Goal: Task Accomplishment & Management: Use online tool/utility

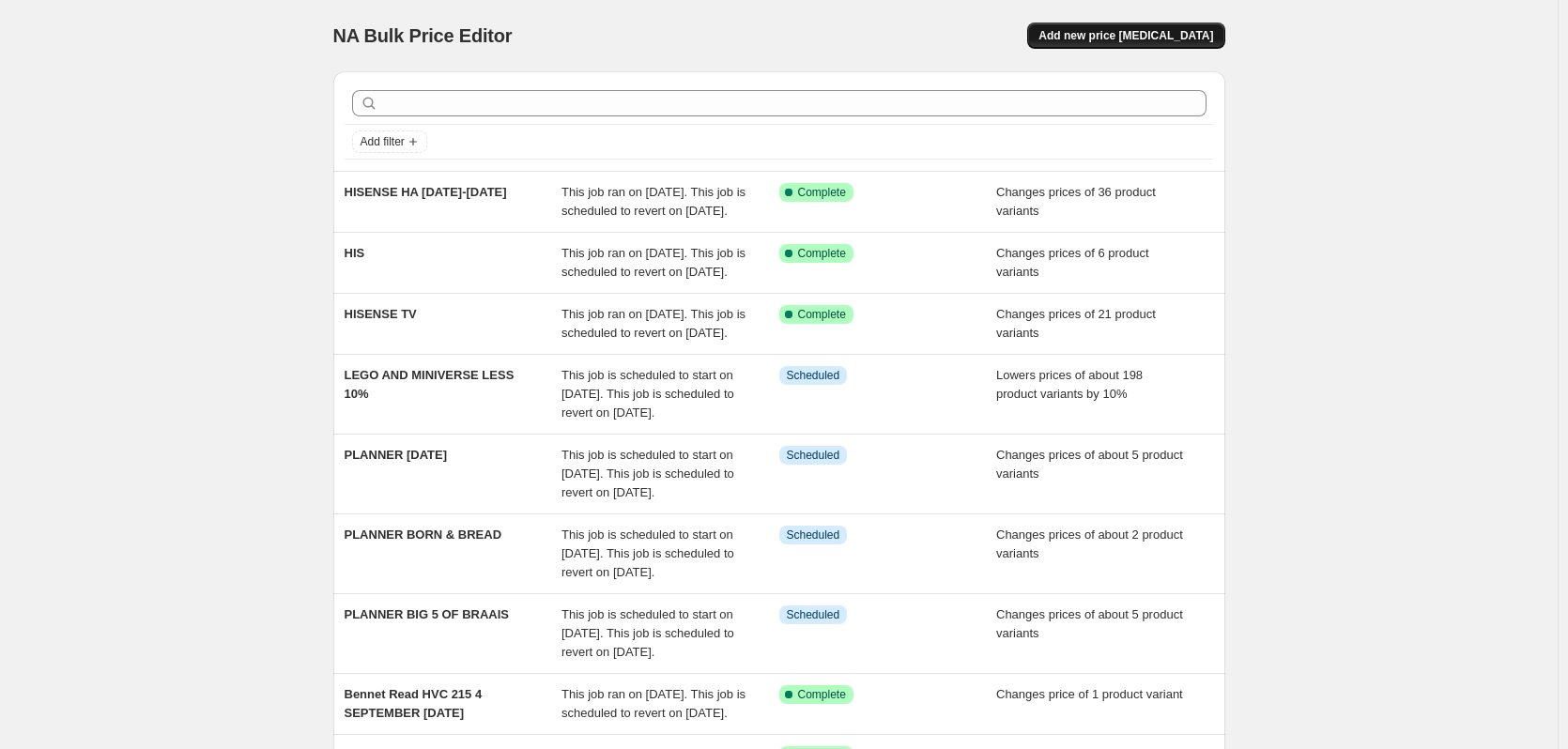
click at [1118, 32] on button "Add new price [MEDICAL_DATA]" at bounding box center [1125, 35] width 197 height 26
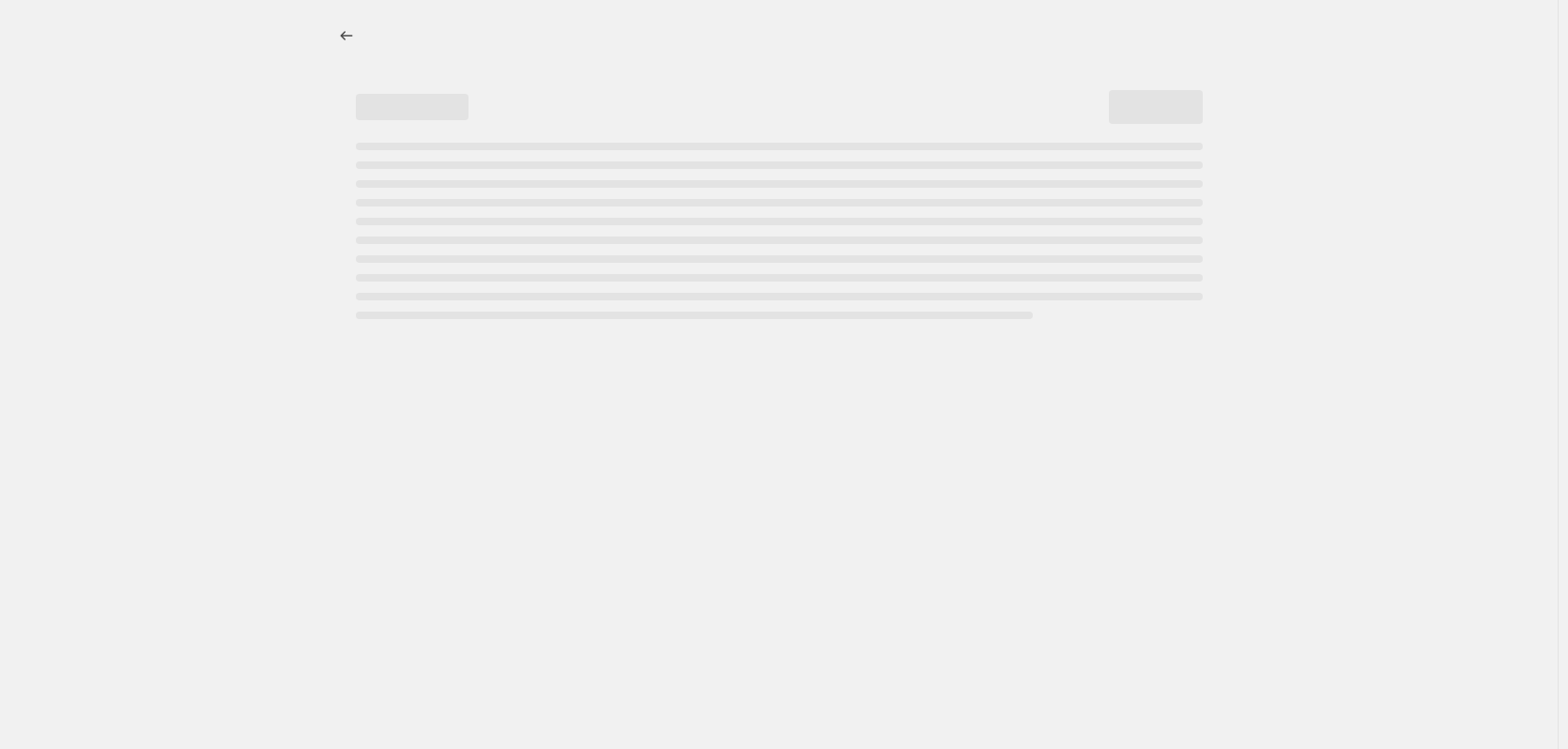
select select "percentage"
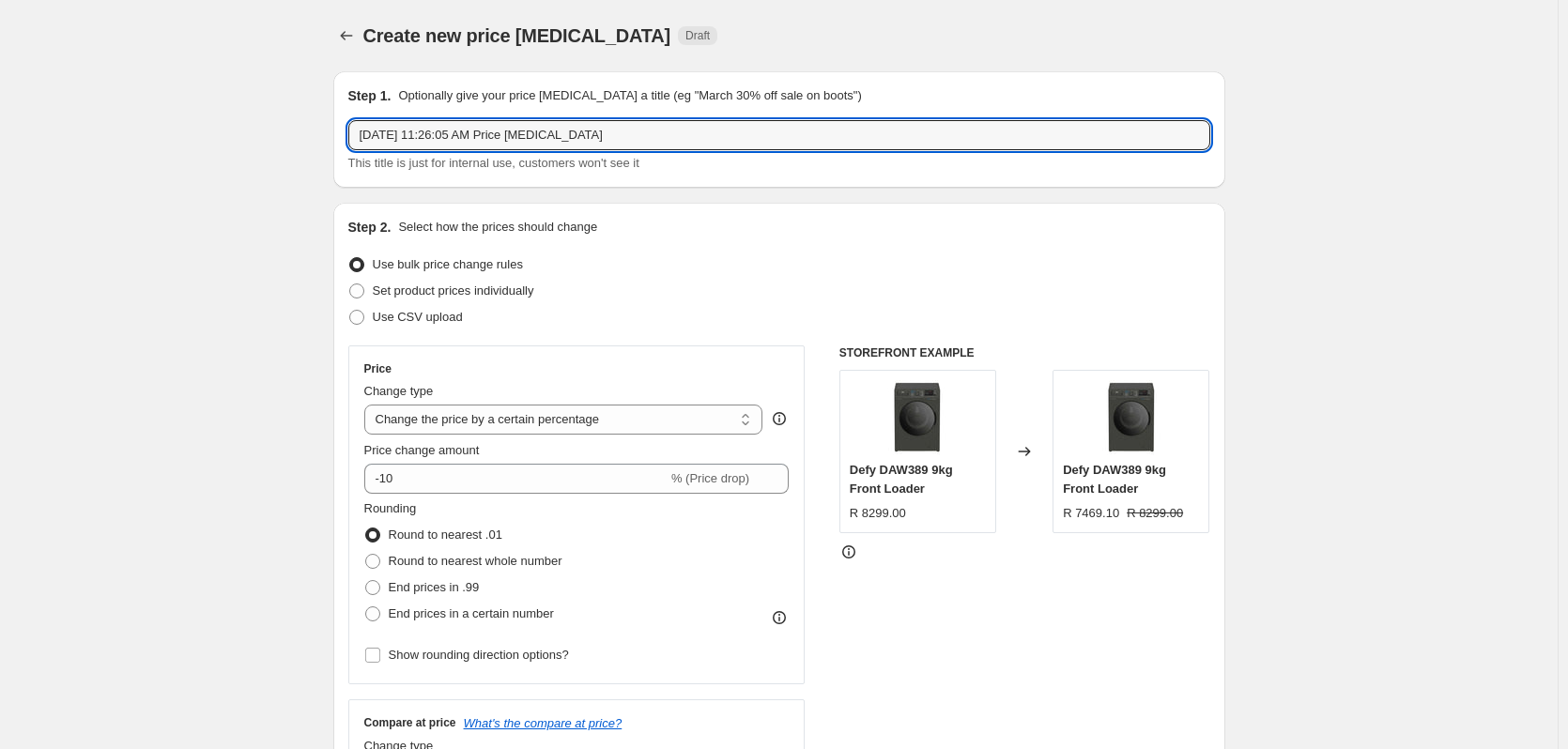
drag, startPoint x: 609, startPoint y: 139, endPoint x: 257, endPoint y: 211, distance: 359.3
type input "eufy sept promo"
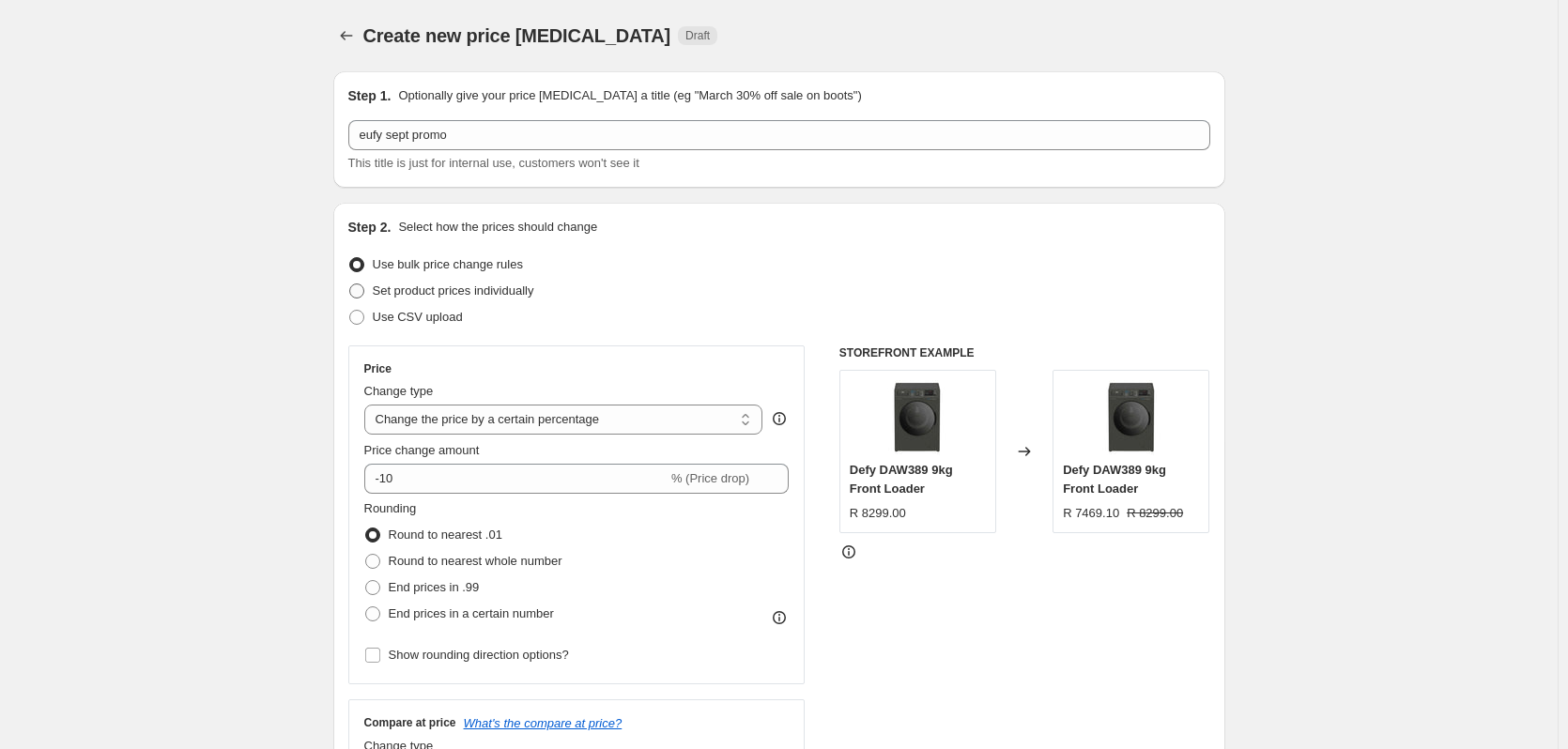
click at [357, 298] on span at bounding box center [357, 291] width 17 height 17
click at [350, 285] on input "Set product prices individually" at bounding box center [349, 284] width 1 height 1
radio input "true"
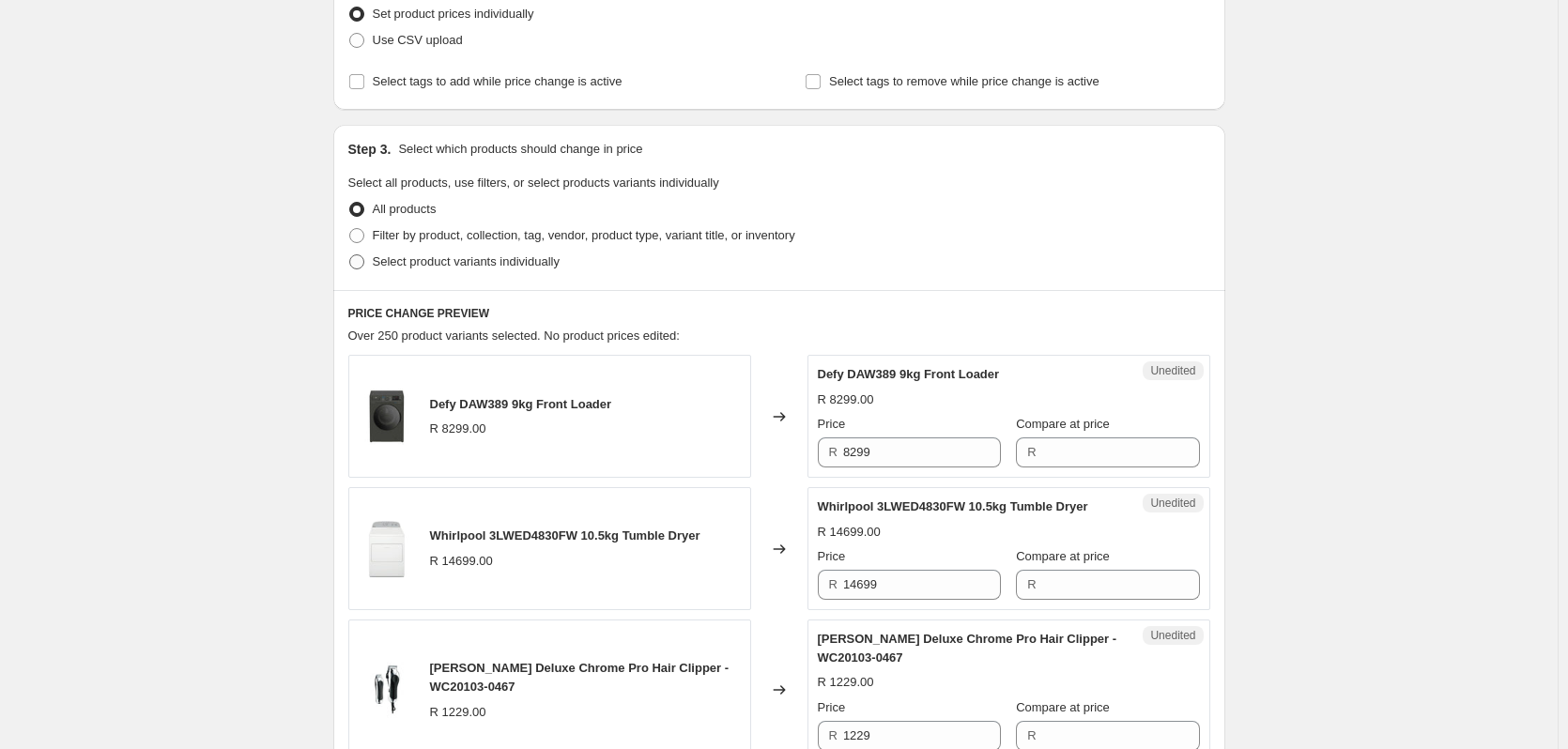
scroll to position [282, 0]
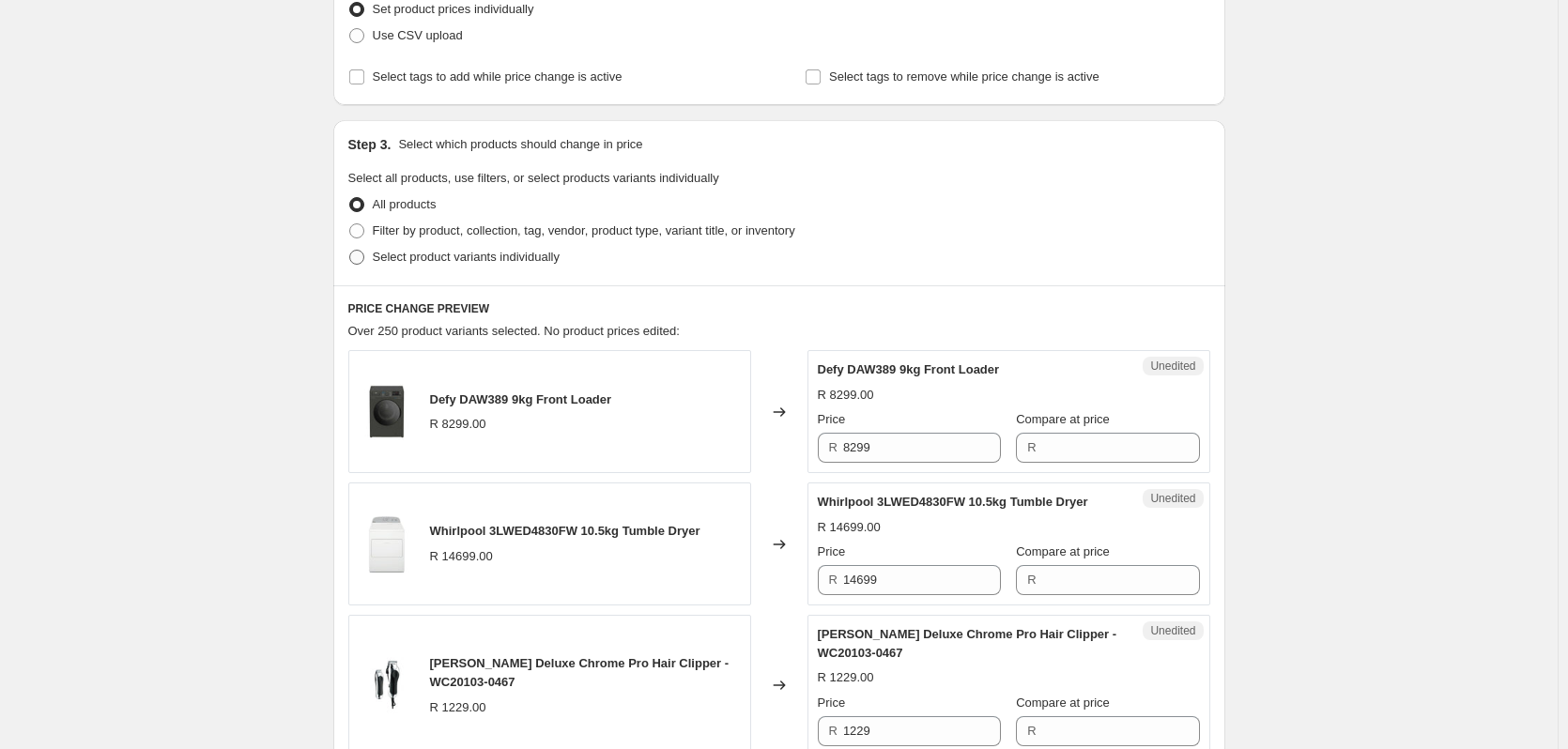
drag, startPoint x: 372, startPoint y: 253, endPoint x: 364, endPoint y: 255, distance: 8.2
click at [371, 253] on label "Select product variants individually" at bounding box center [454, 257] width 212 height 26
click at [350, 251] on input "Select product variants individually" at bounding box center [349, 250] width 1 height 1
radio input "true"
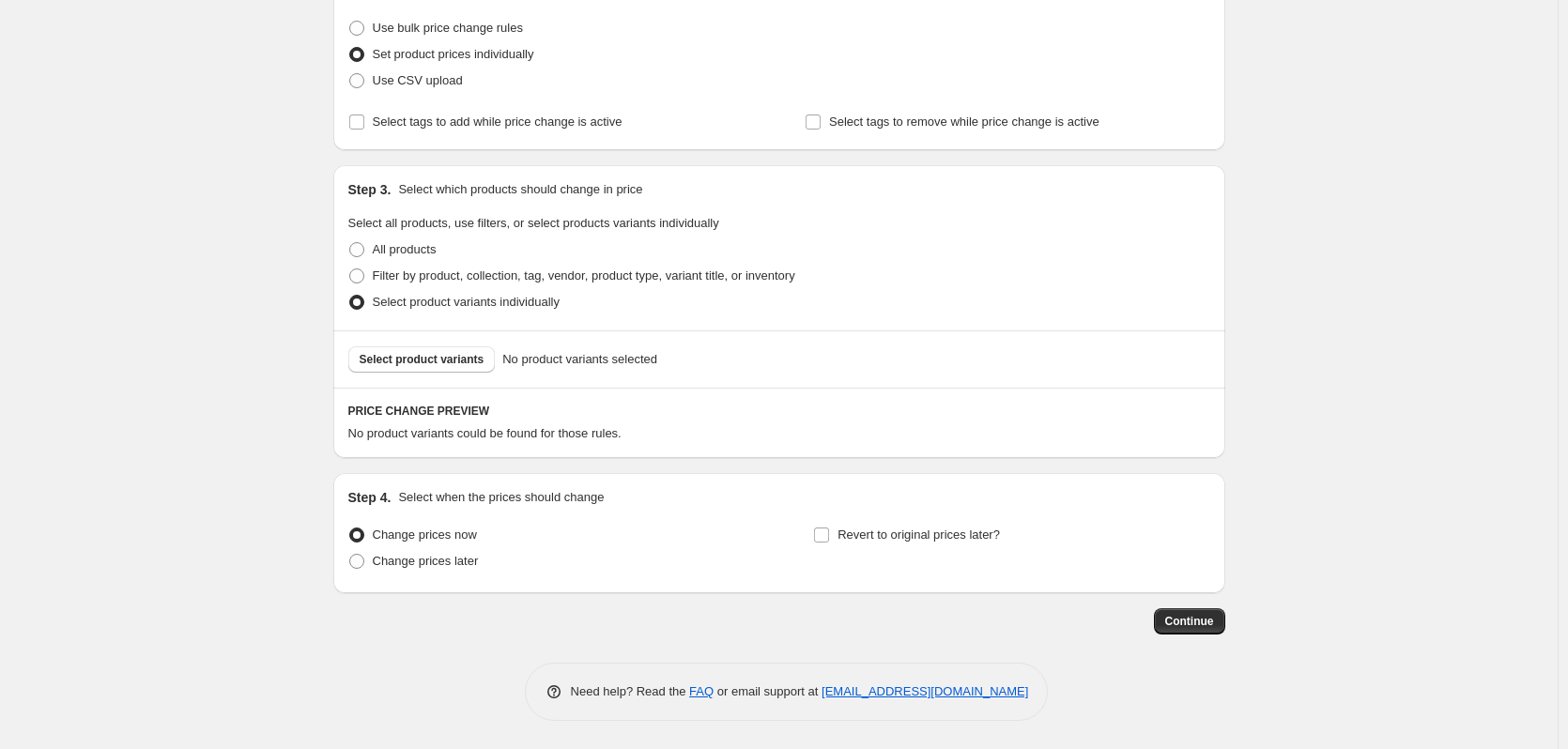
scroll to position [237, 0]
click at [387, 370] on button "Select product variants" at bounding box center [421, 359] width 147 height 26
click at [359, 362] on button "Select product variants" at bounding box center [421, 359] width 147 height 26
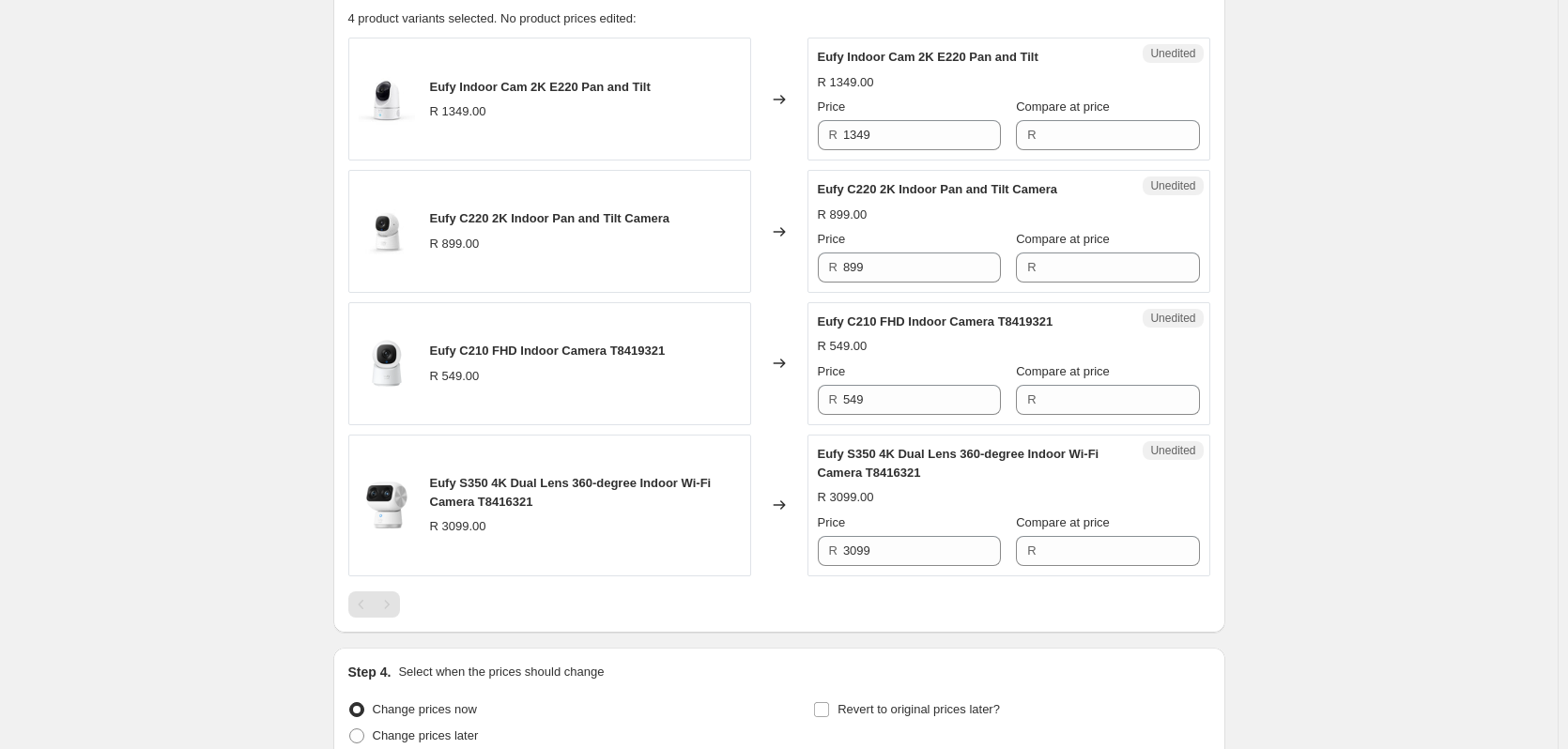
scroll to position [612, 0]
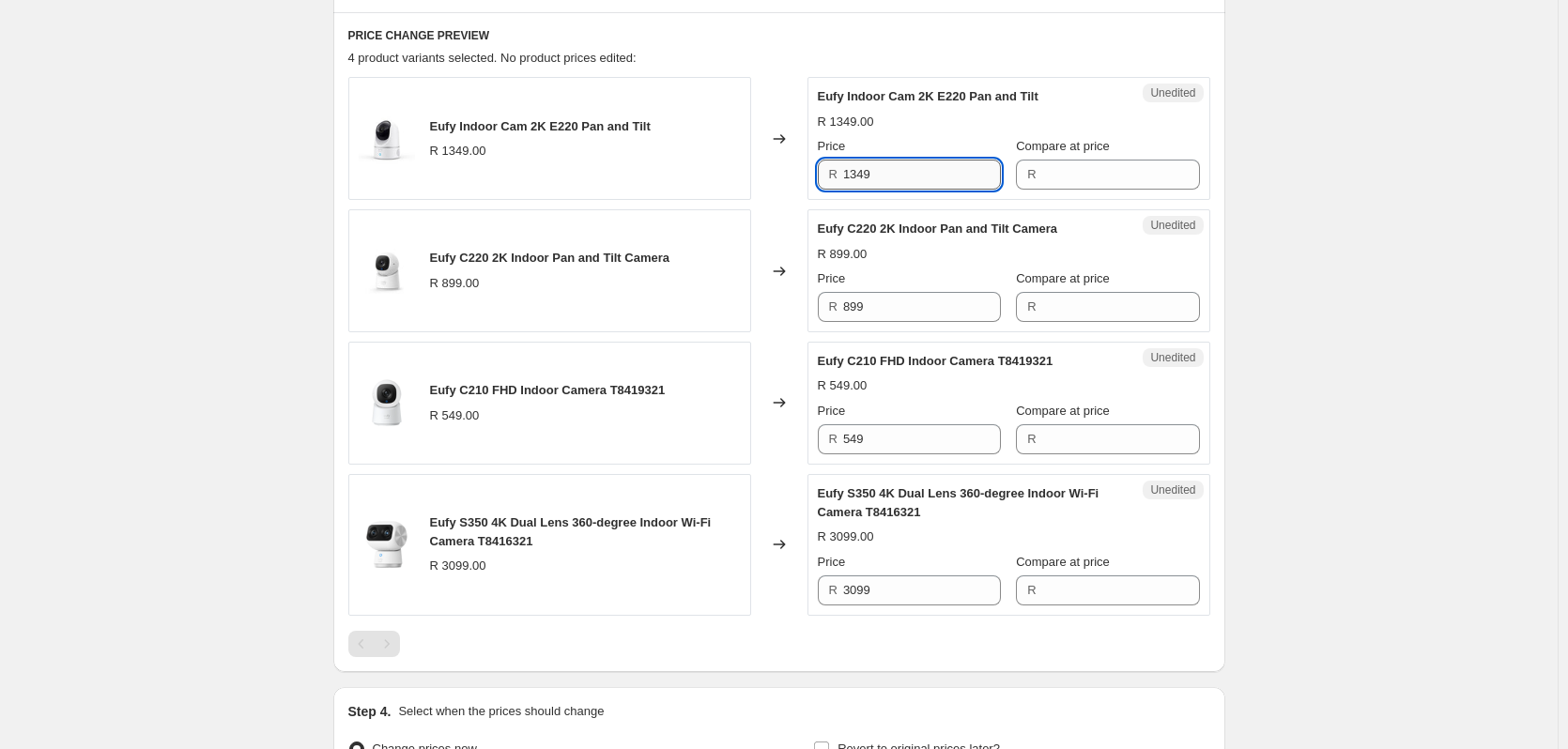
click at [888, 174] on input "1349" at bounding box center [922, 174] width 158 height 30
type input "1349"
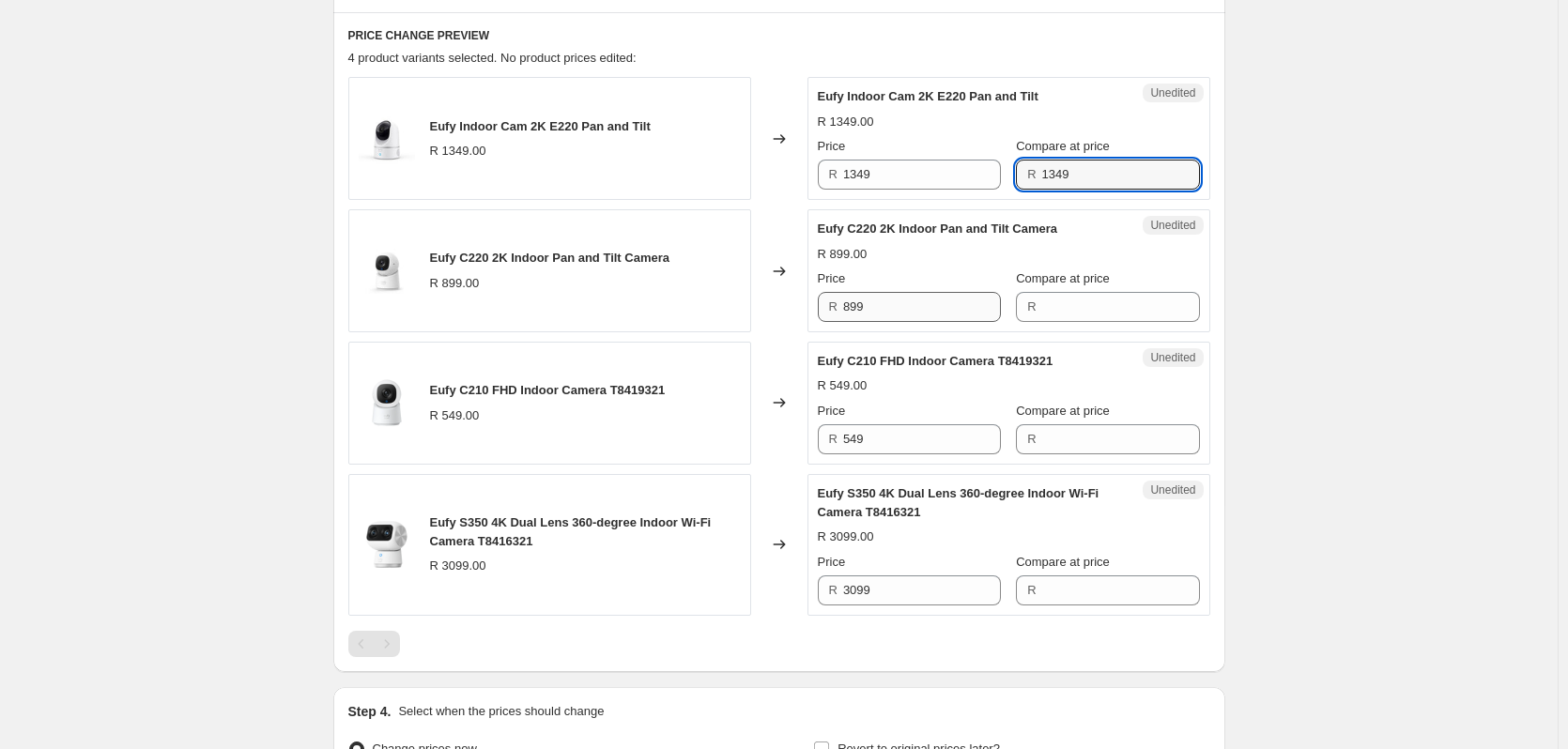
type input "1349"
click at [876, 303] on input "899" at bounding box center [922, 307] width 158 height 30
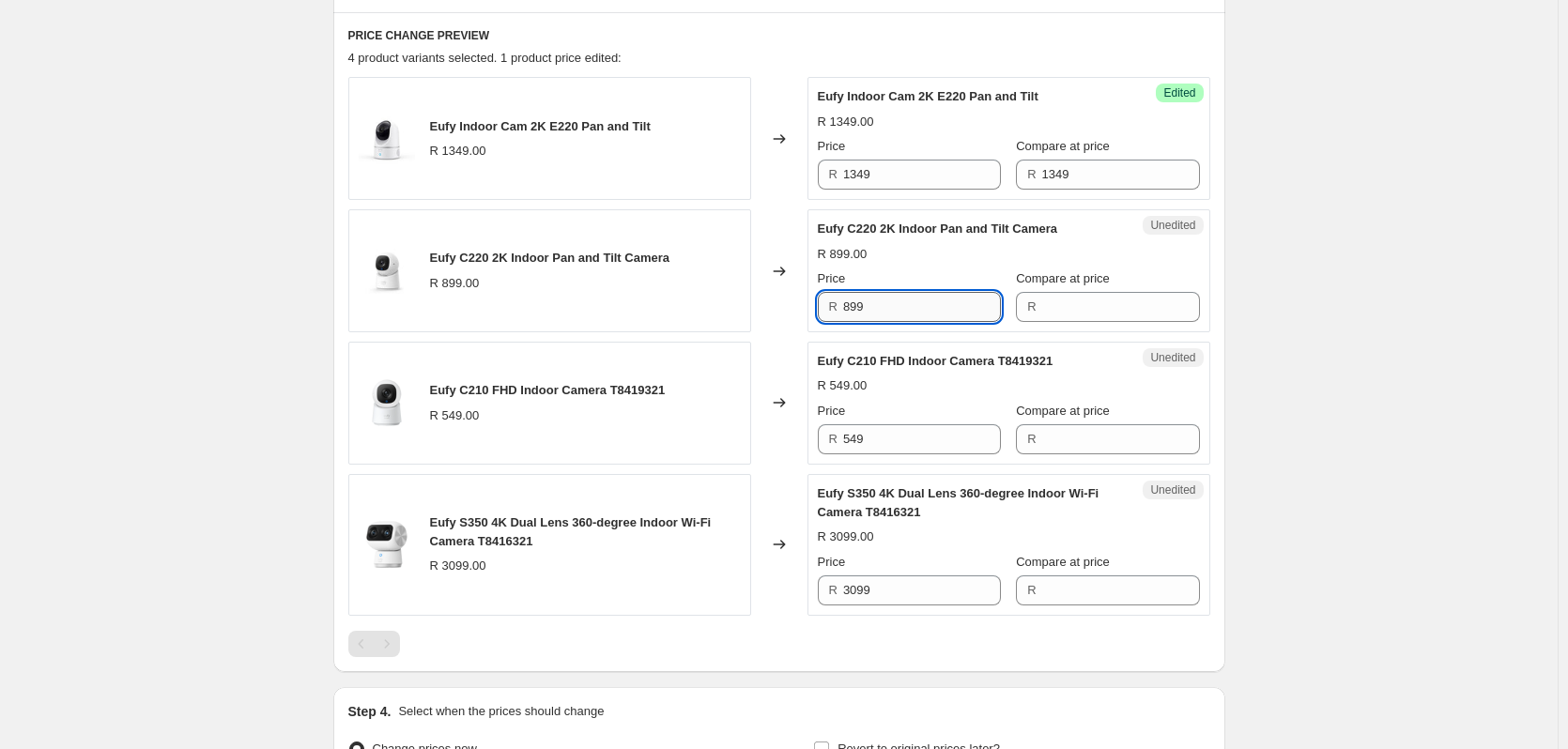
drag, startPoint x: 876, startPoint y: 303, endPoint x: 860, endPoint y: 307, distance: 16.5
click at [876, 303] on input "899" at bounding box center [922, 307] width 158 height 30
type input "899"
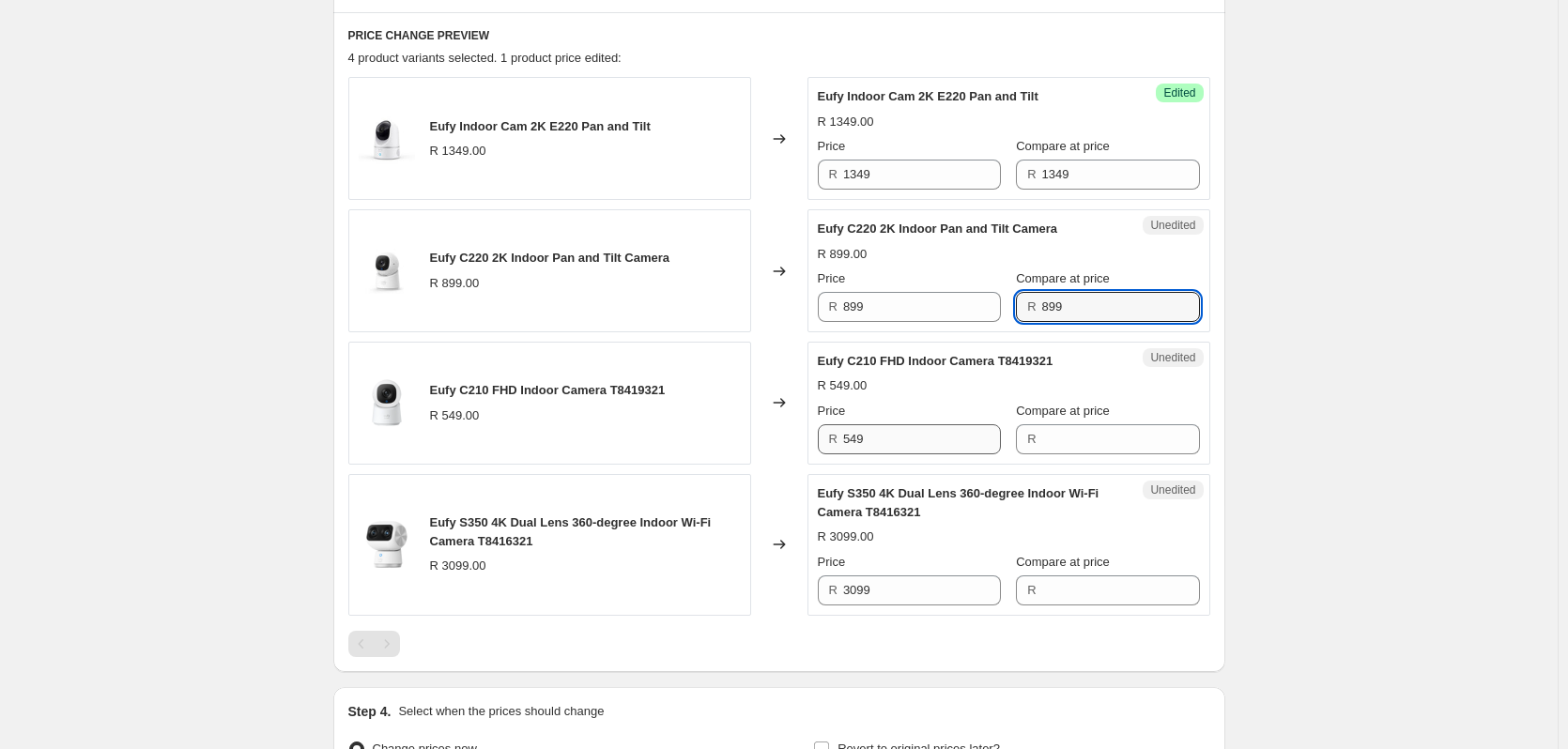
type input "899"
click at [878, 438] on input "549" at bounding box center [922, 438] width 158 height 30
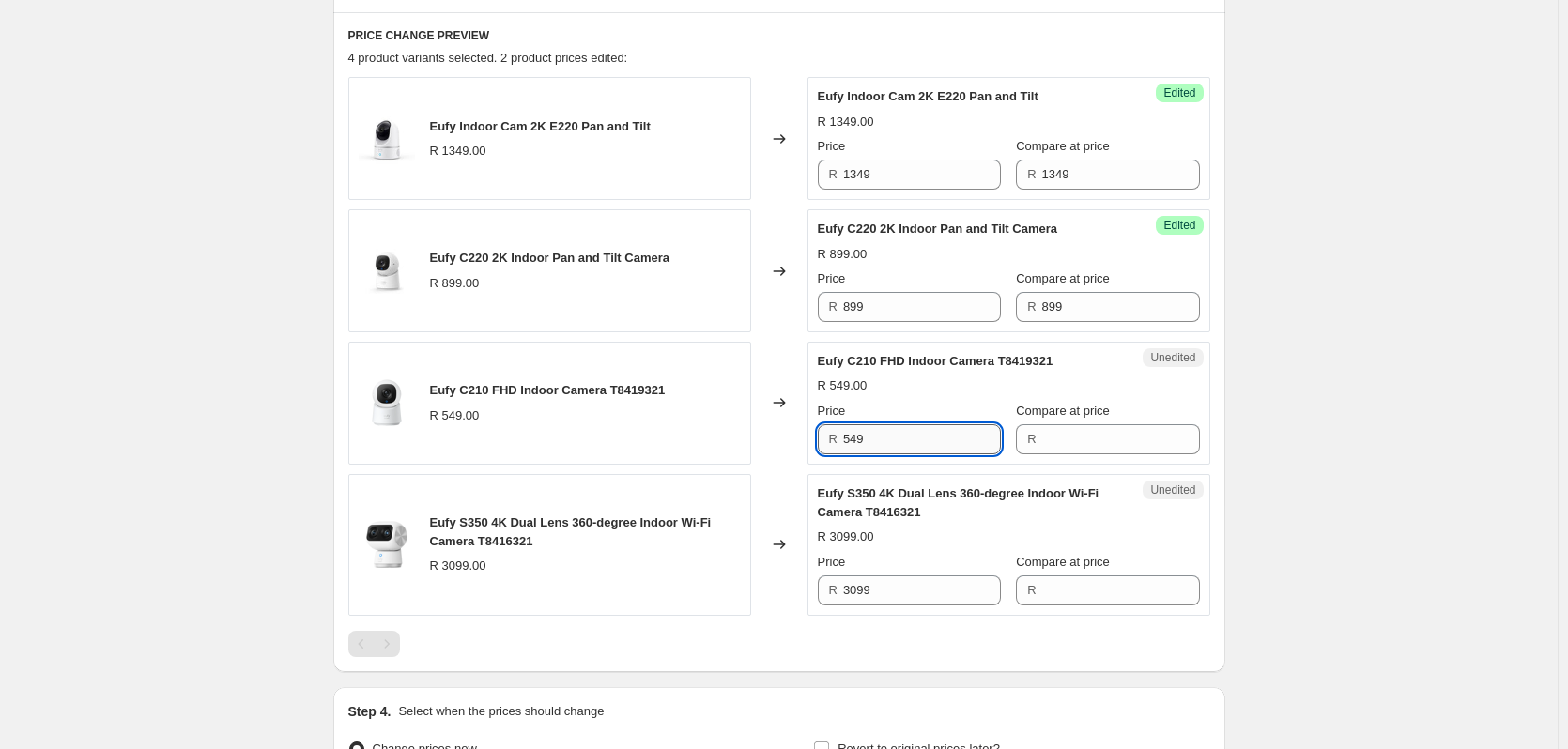
drag, startPoint x: 878, startPoint y: 438, endPoint x: 866, endPoint y: 437, distance: 12.0
click at [878, 437] on input "549" at bounding box center [922, 438] width 158 height 30
type input "549"
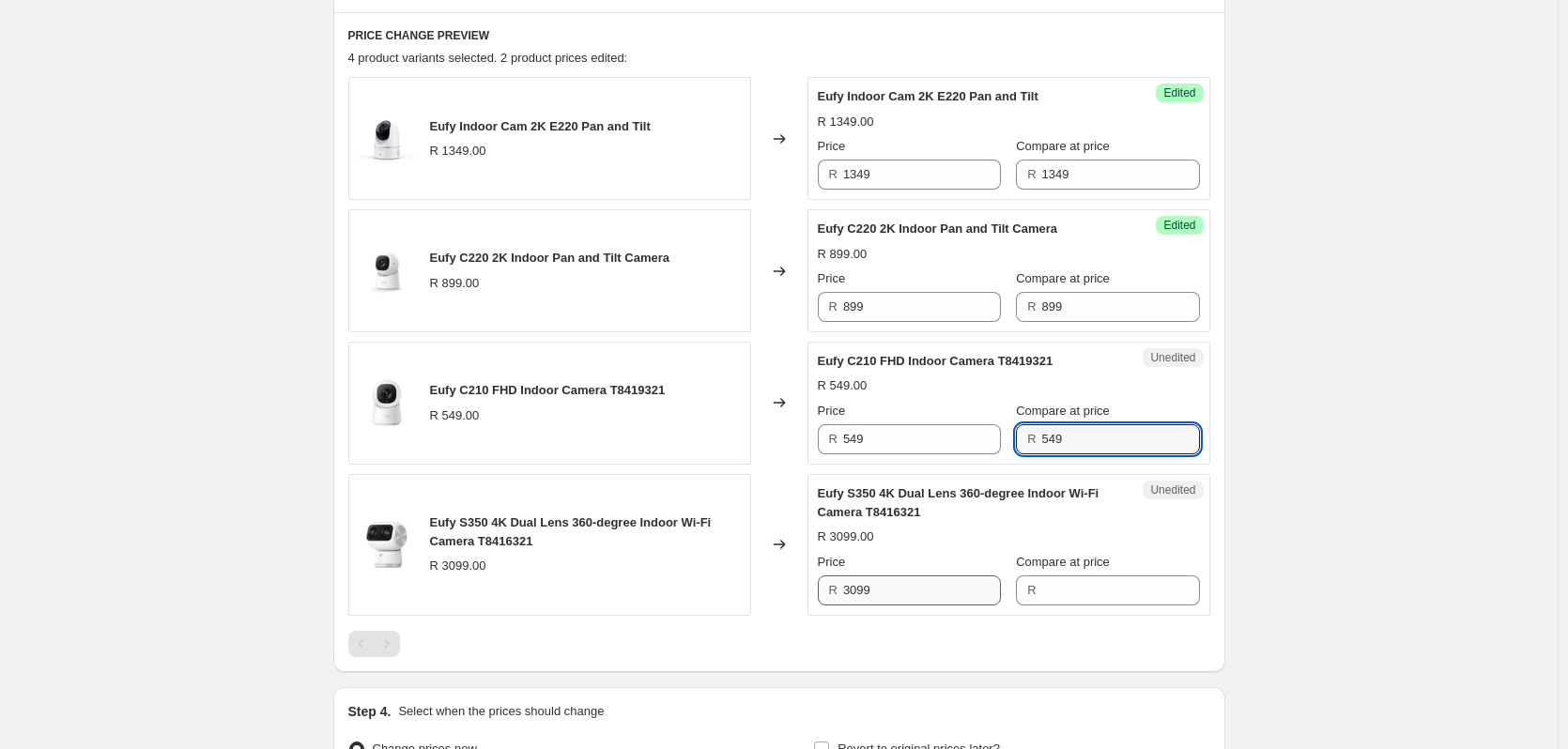
type input "549"
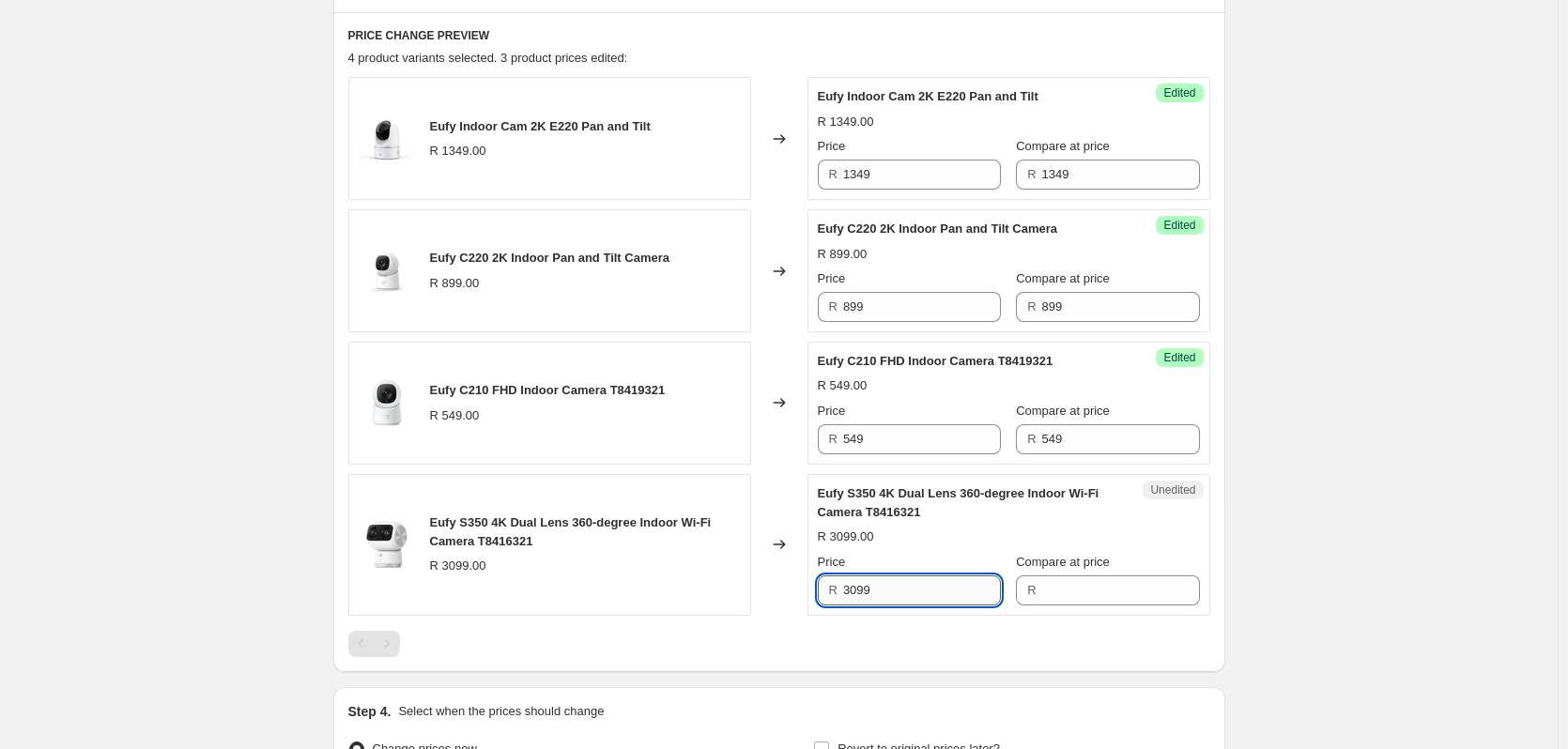
click at [899, 590] on input "3099" at bounding box center [922, 589] width 158 height 30
type input "3099"
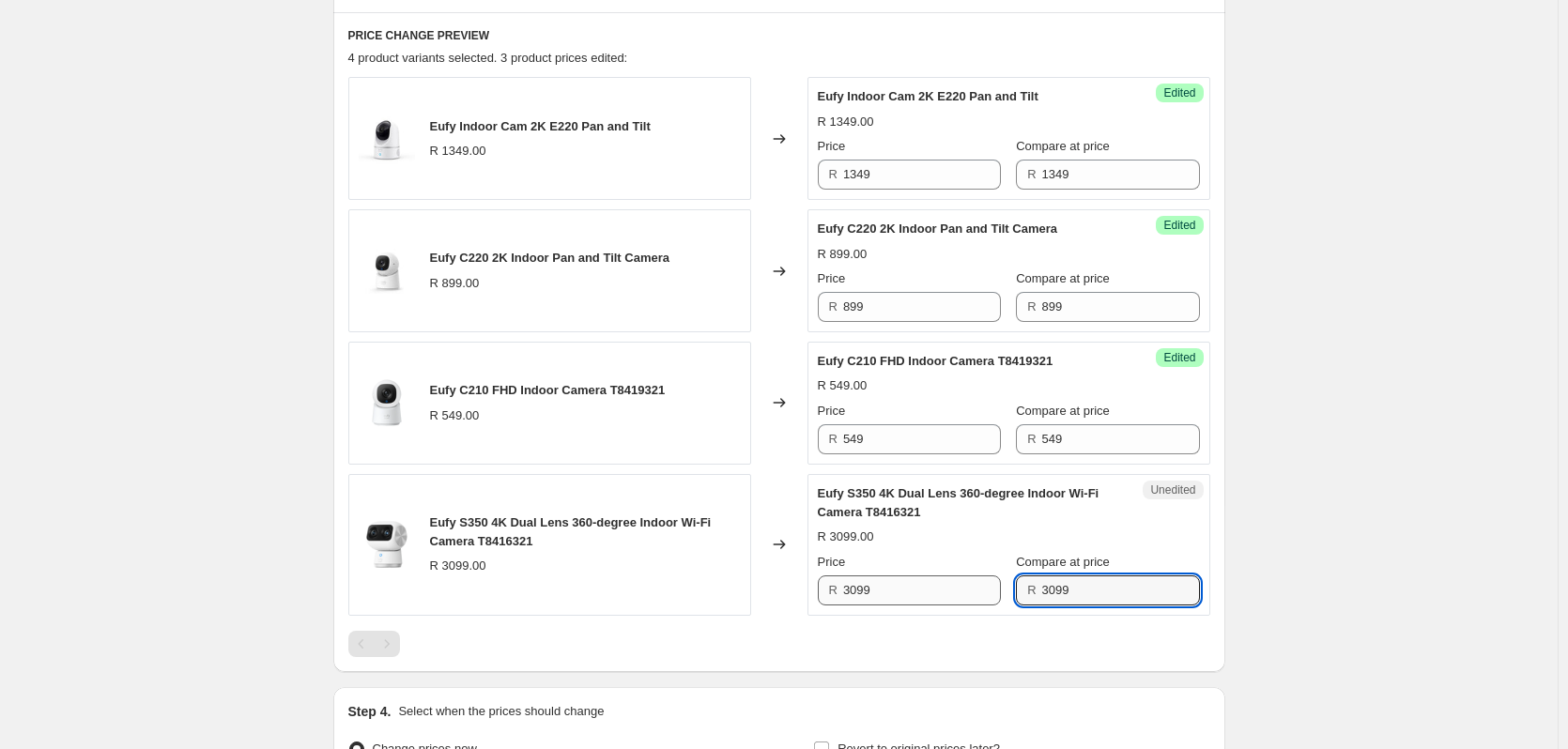
type input "3099"
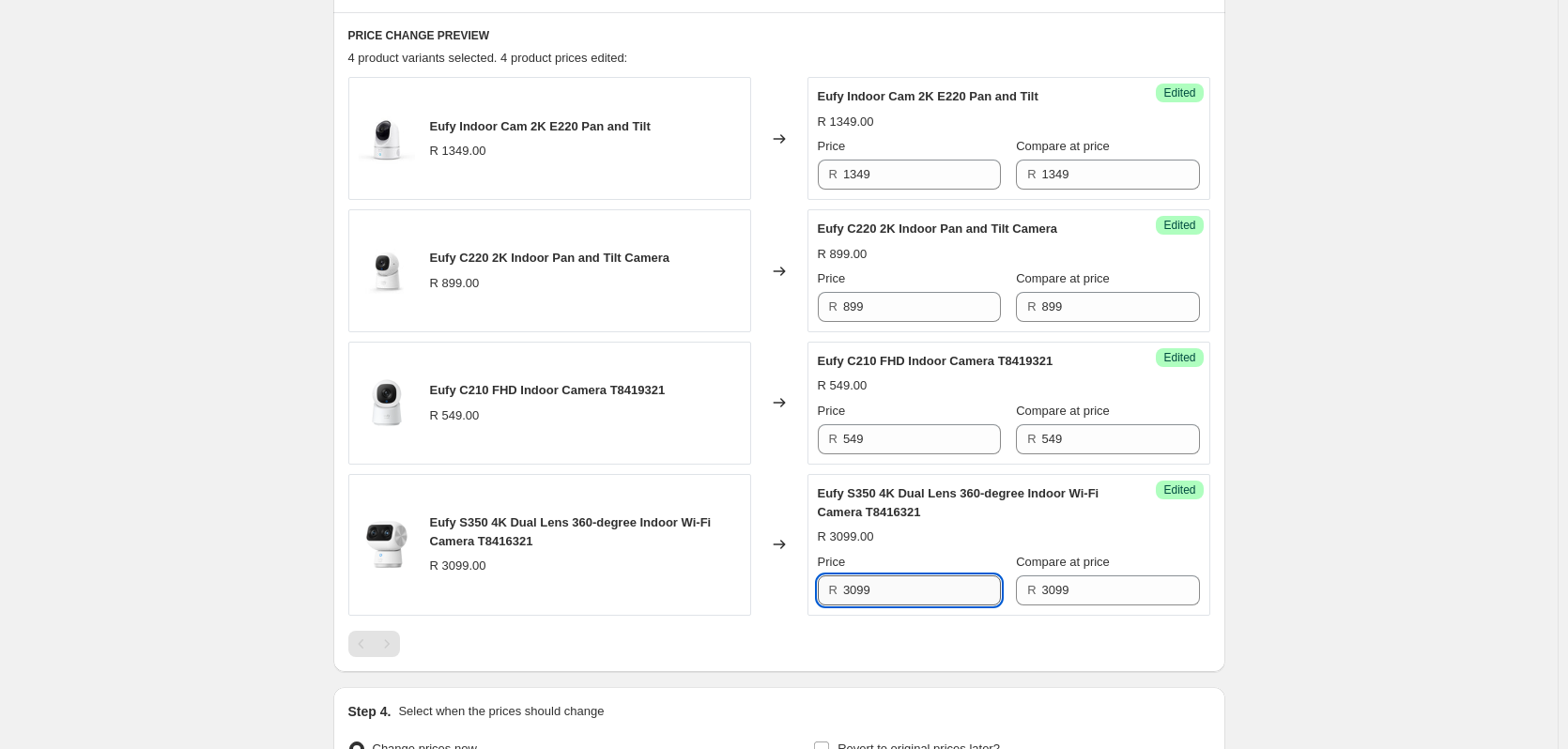
click at [898, 590] on input "3099" at bounding box center [922, 589] width 158 height 30
type input "2499"
click at [922, 443] on input "549" at bounding box center [922, 438] width 158 height 30
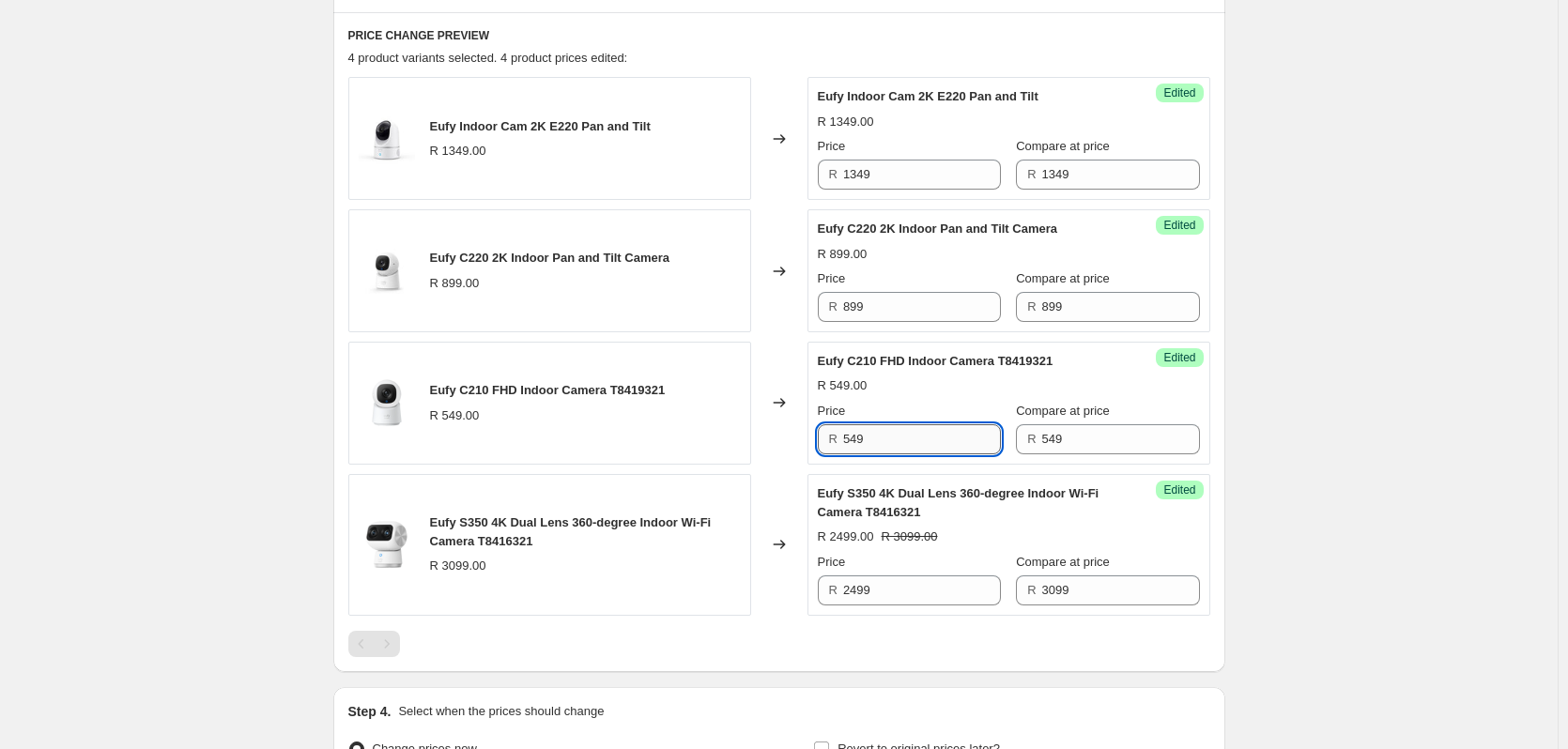
click at [922, 443] on input "549" at bounding box center [922, 438] width 158 height 30
type input "499"
click at [904, 308] on input "899" at bounding box center [922, 307] width 158 height 30
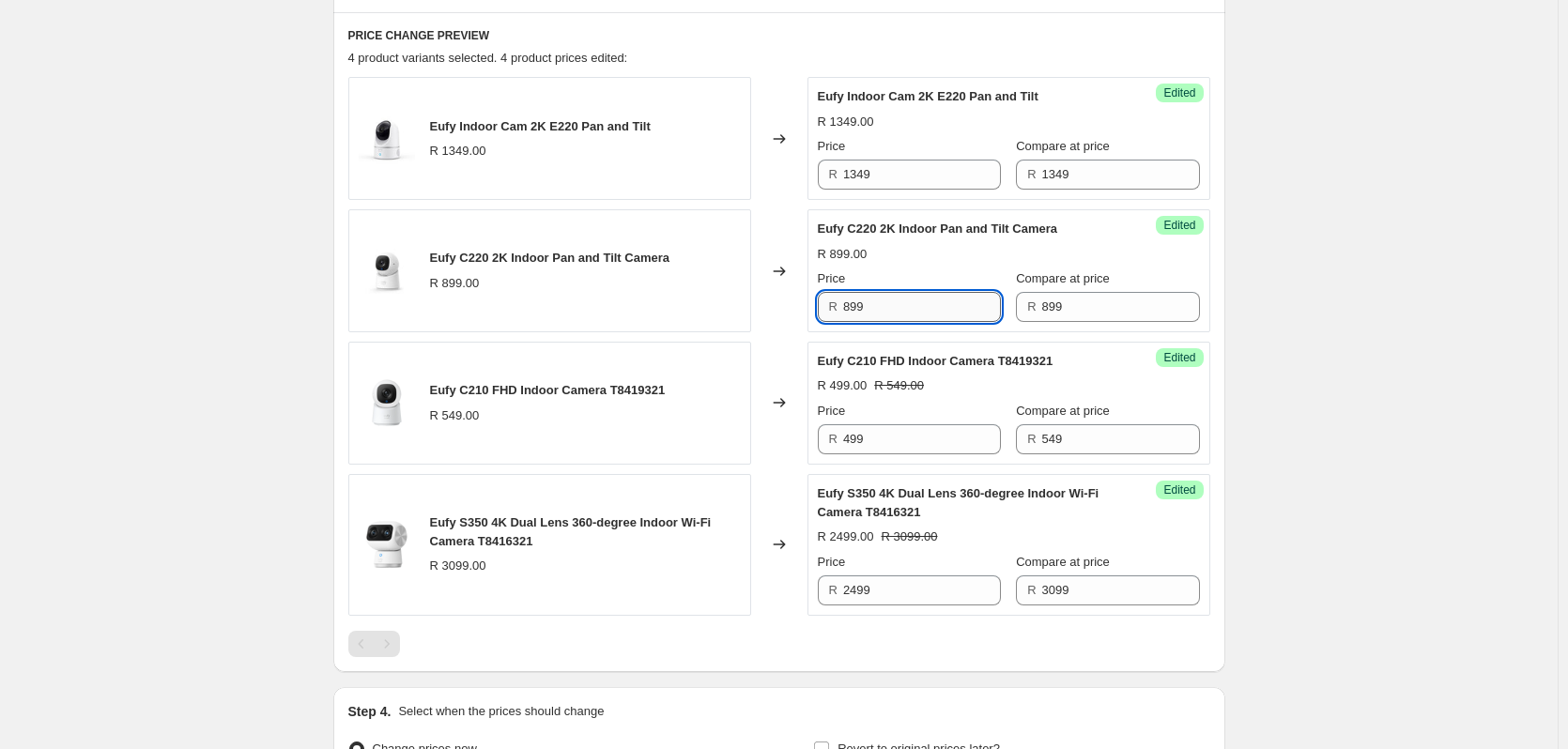
click at [904, 308] on input "899" at bounding box center [922, 307] width 158 height 30
type input "699"
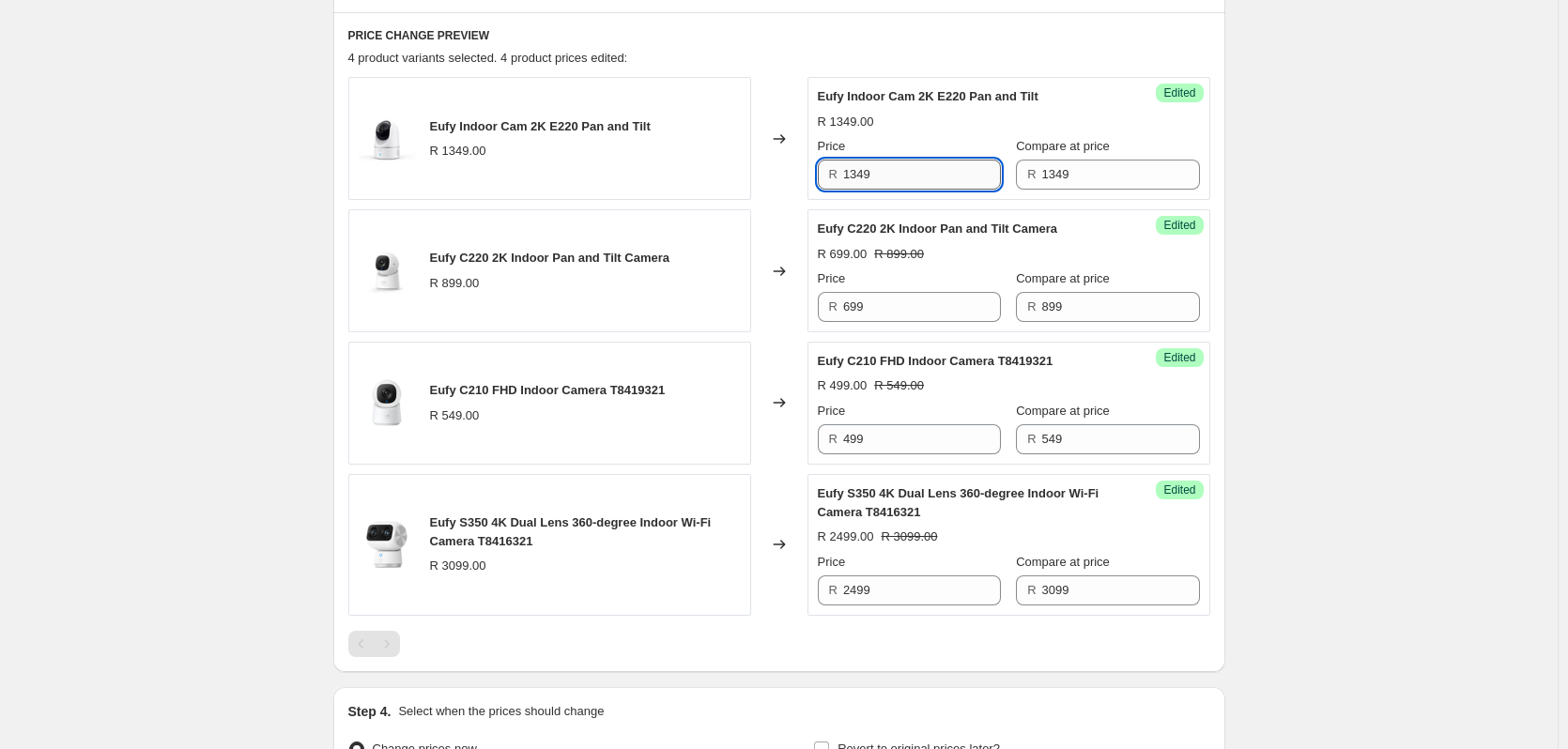
click at [920, 171] on input "1349" at bounding box center [922, 174] width 158 height 30
click at [920, 170] on input "1349" at bounding box center [922, 174] width 158 height 30
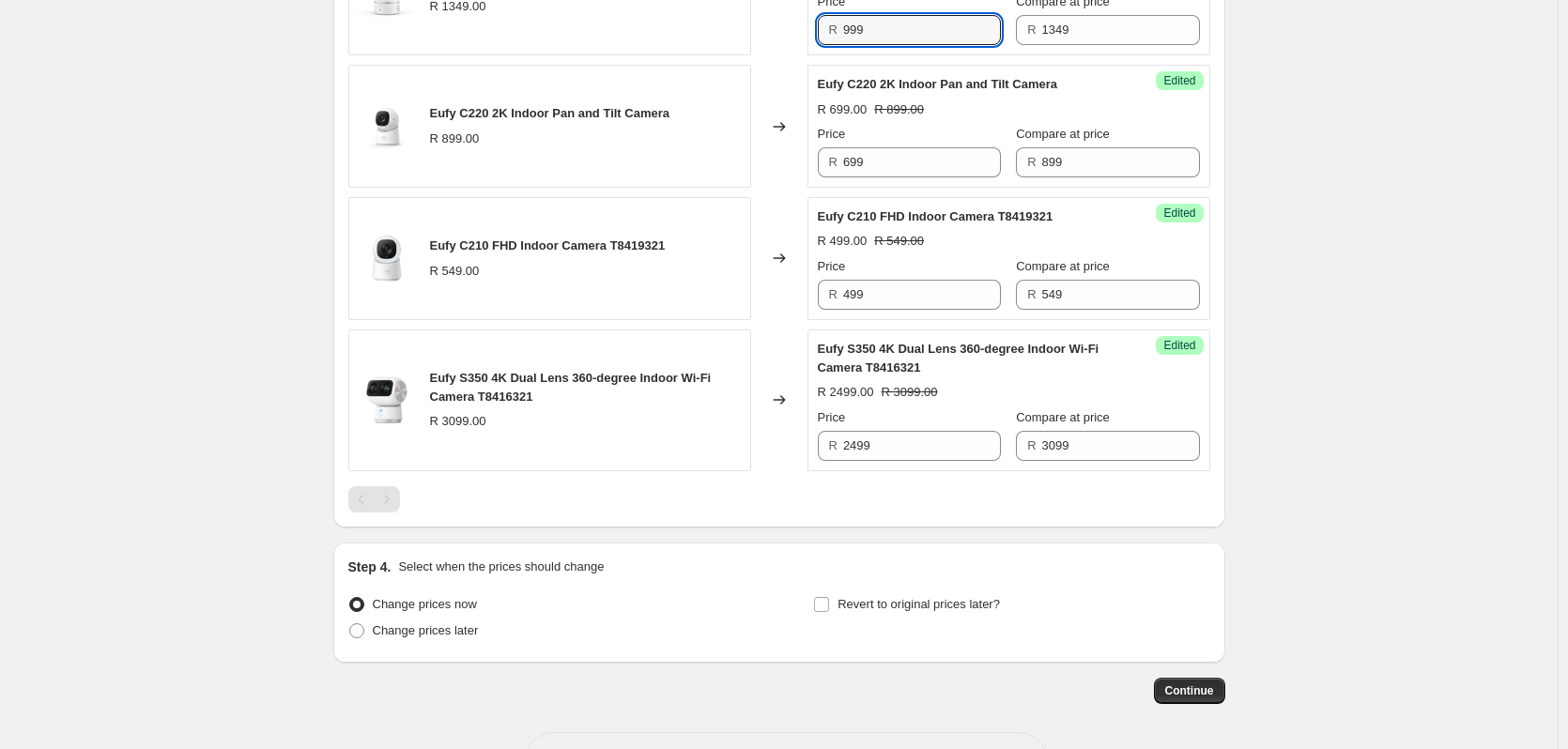
scroll to position [826, 0]
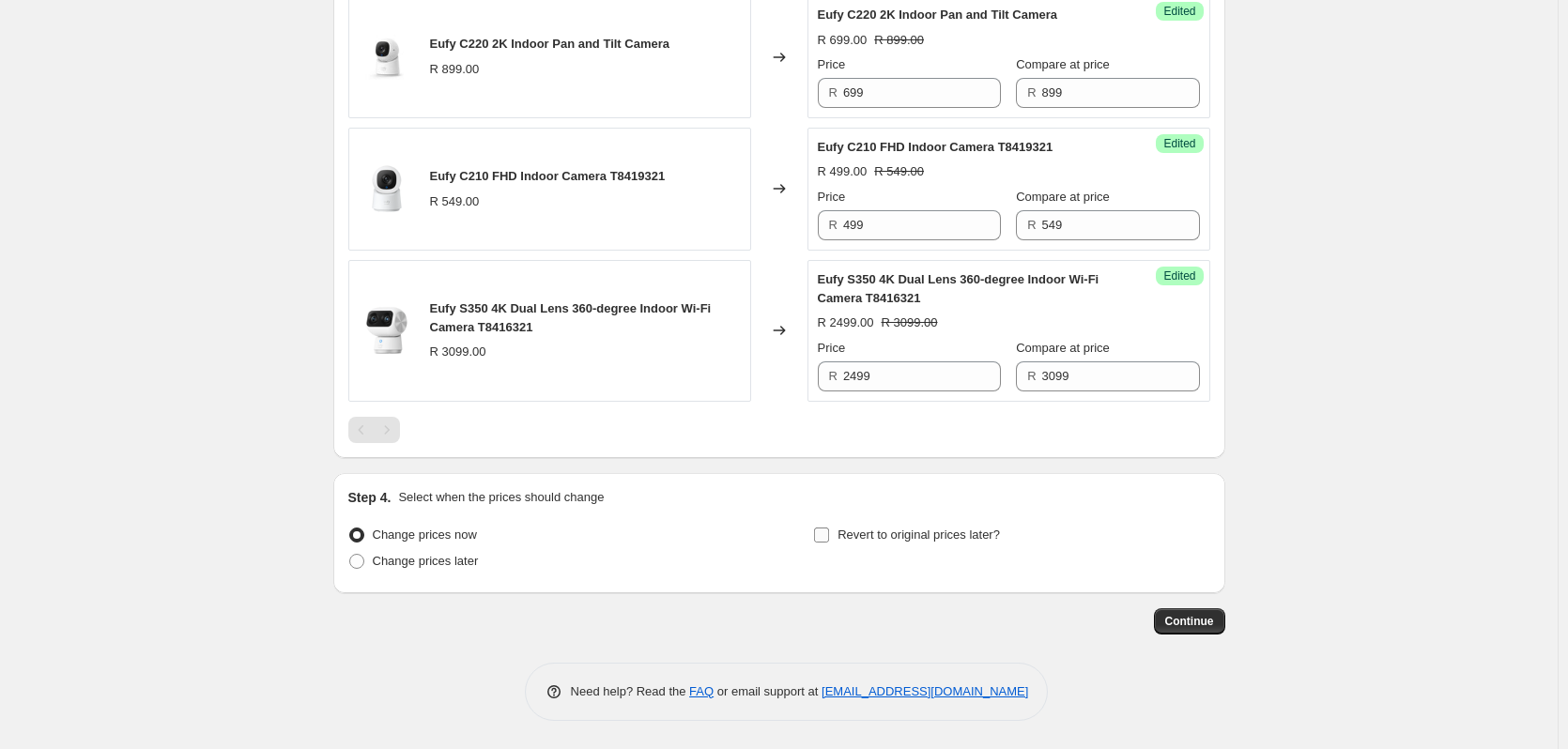
type input "999"
click at [827, 535] on input "Revert to original prices later?" at bounding box center [822, 535] width 15 height 15
checkbox input "true"
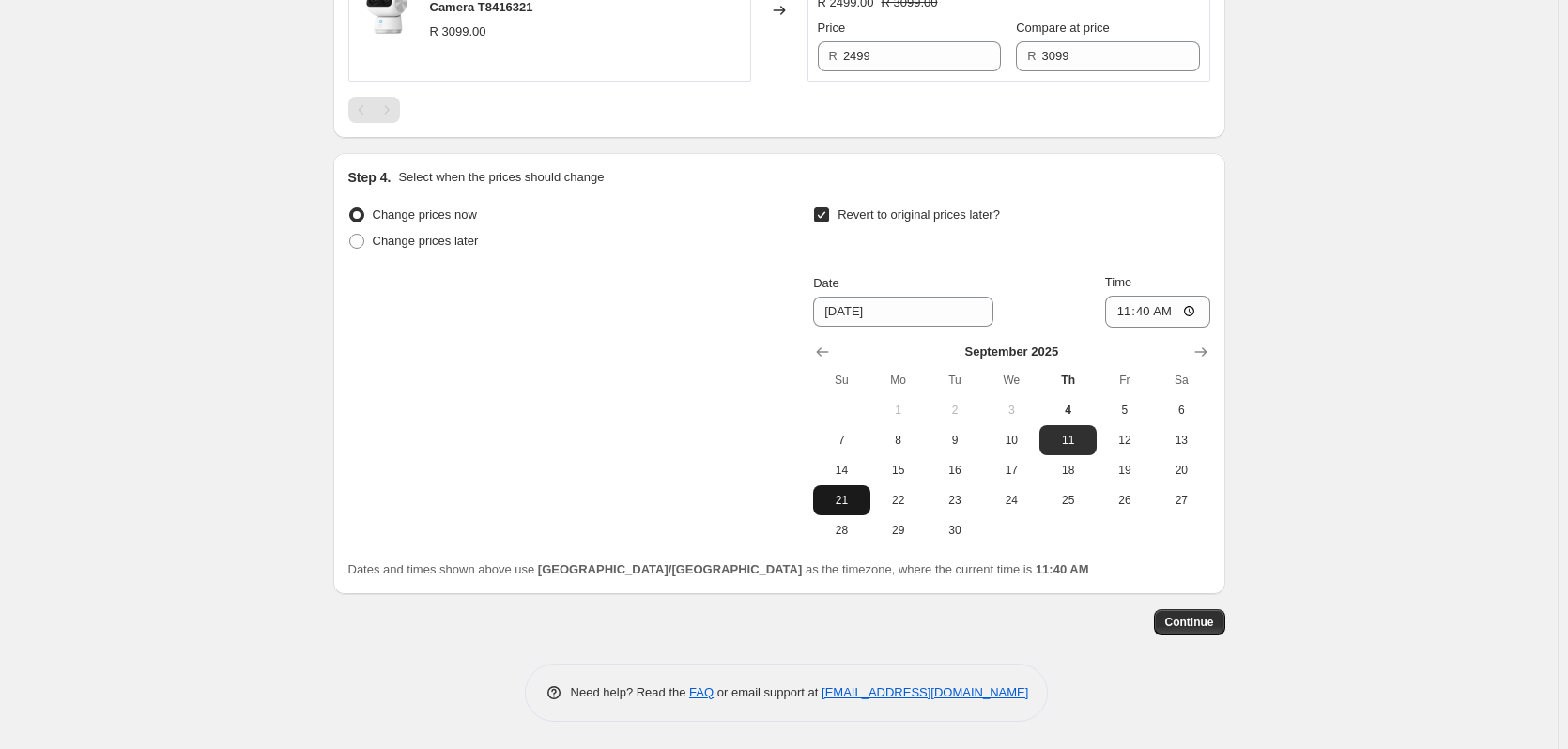
scroll to position [1147, 0]
click at [961, 525] on span "30" at bounding box center [954, 530] width 41 height 15
type input "[DATE]"
click at [1183, 618] on span "Continue" at bounding box center [1189, 621] width 49 height 15
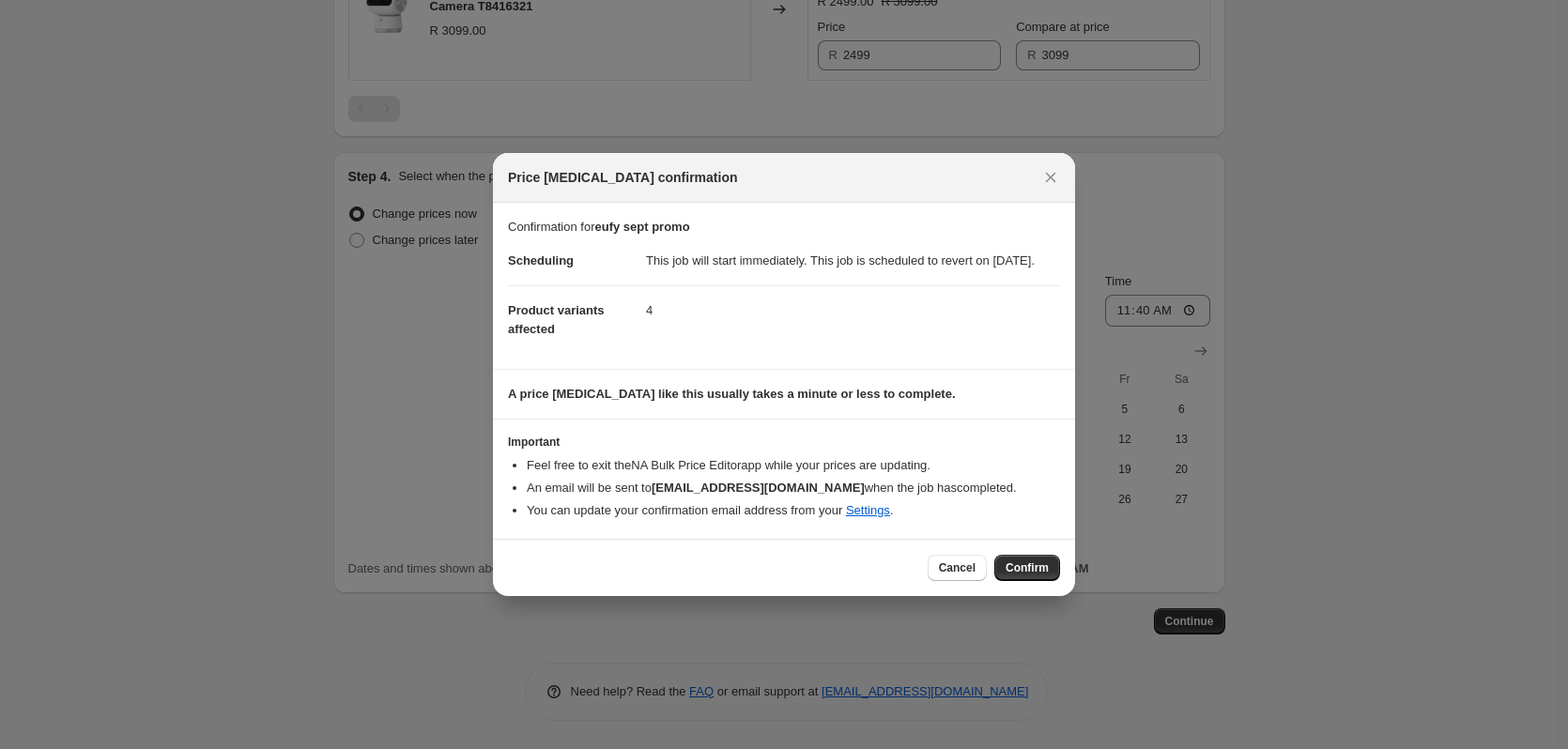
click at [1035, 570] on span "Confirm" at bounding box center [1026, 568] width 43 height 15
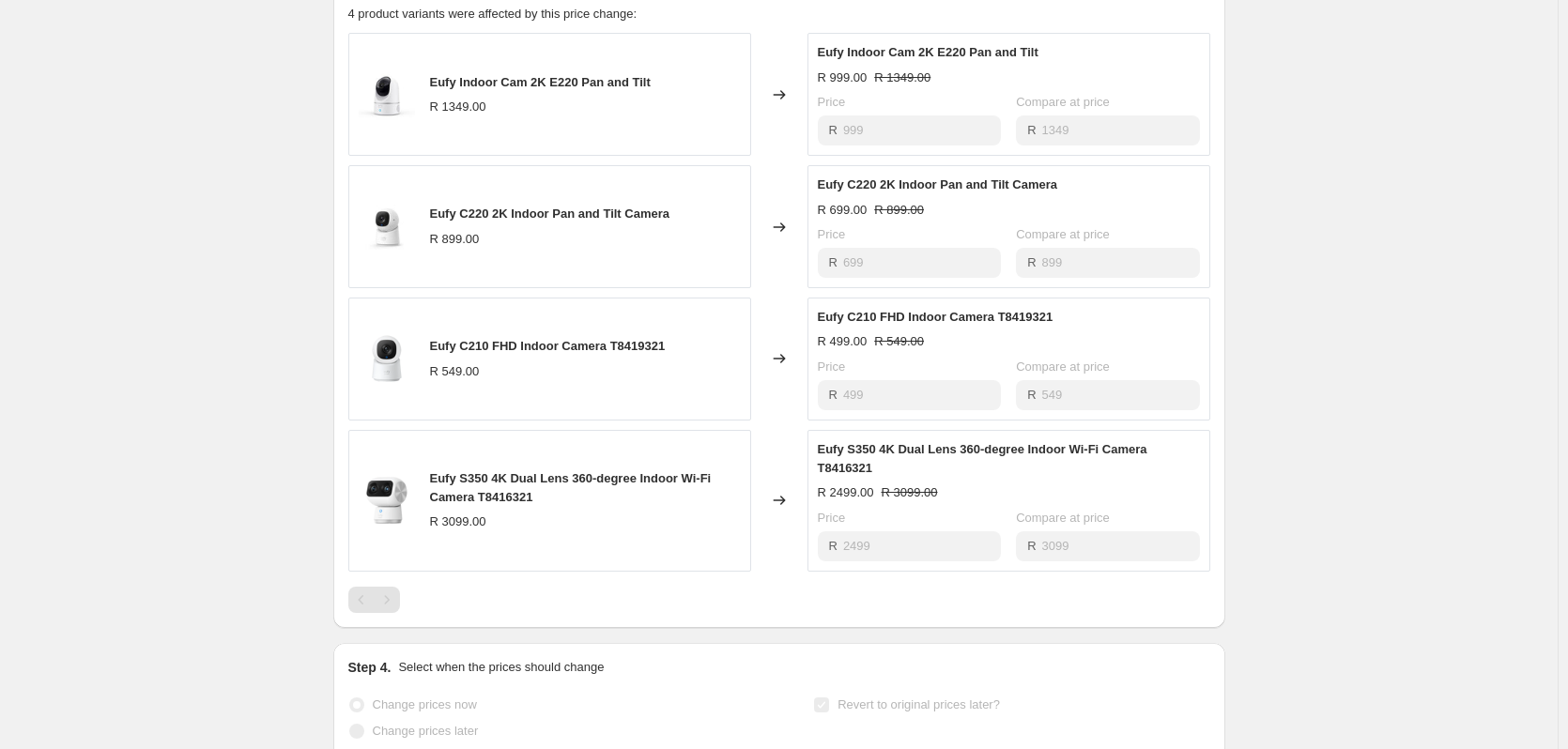
scroll to position [844, 0]
